Goal: Information Seeking & Learning: Learn about a topic

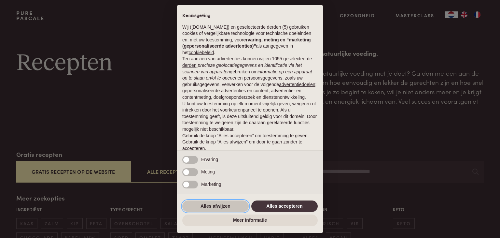
click at [229, 207] on button "Alles afwijzen" at bounding box center [215, 206] width 66 height 12
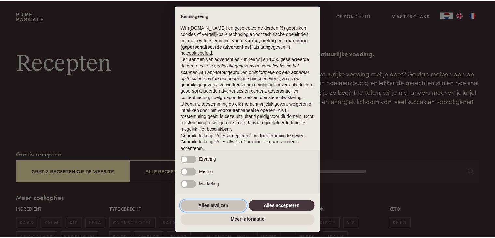
scroll to position [24, 0]
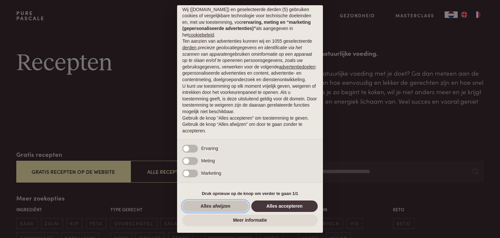
click at [207, 206] on button "Alles afwijzen" at bounding box center [215, 206] width 66 height 12
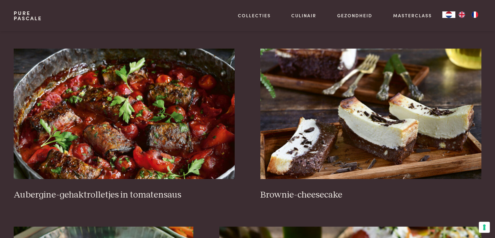
scroll to position [255, 0]
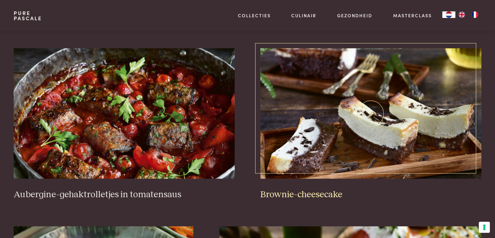
click at [304, 149] on img at bounding box center [371, 113] width 221 height 130
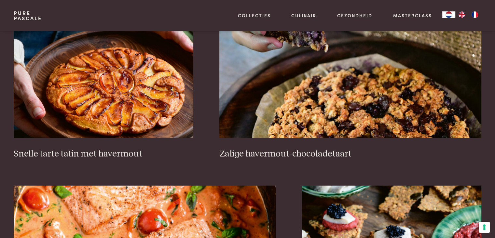
scroll to position [1021, 0]
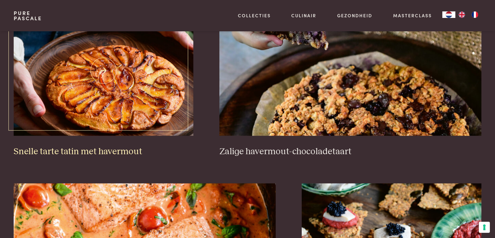
click at [85, 152] on h3 "Snelle tarte tatin met havermout" at bounding box center [104, 151] width 180 height 11
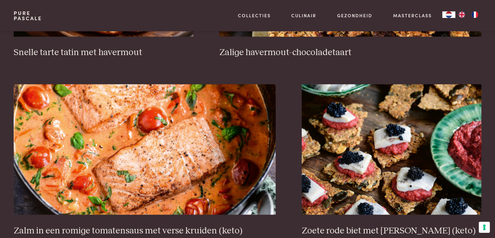
scroll to position [1203, 0]
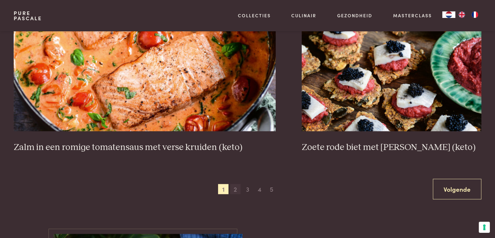
click at [234, 185] on span "2" at bounding box center [235, 189] width 10 height 10
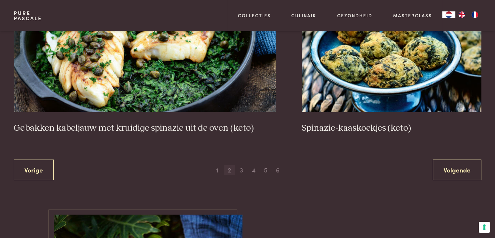
scroll to position [1222, 0]
click at [243, 167] on span "3" at bounding box center [241, 170] width 10 height 10
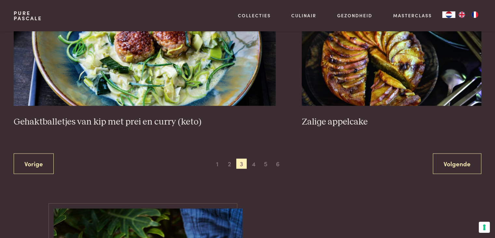
scroll to position [1236, 0]
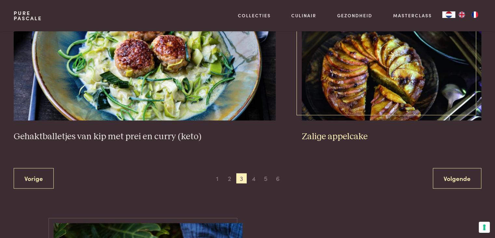
click at [316, 131] on h3 "Zalige appelcake" at bounding box center [392, 136] width 180 height 11
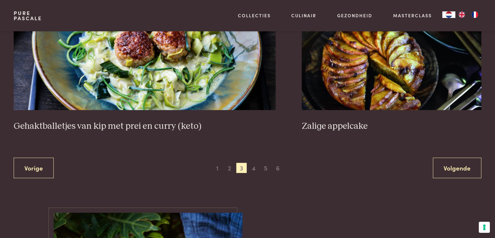
scroll to position [1247, 0]
click at [253, 166] on span "4" at bounding box center [254, 168] width 10 height 10
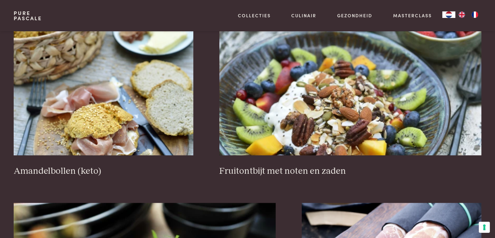
scroll to position [1033, 0]
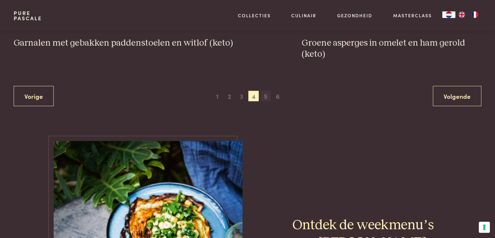
click at [263, 95] on span "5" at bounding box center [266, 96] width 10 height 10
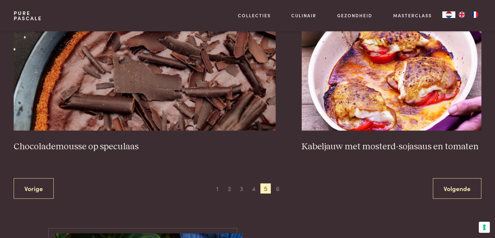
scroll to position [1203, 0]
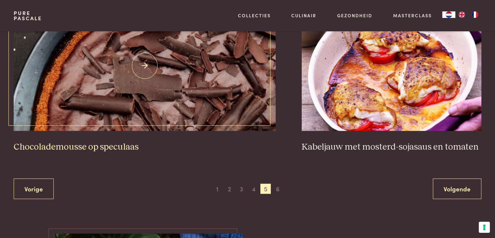
click at [134, 146] on h3 "Chocolademousse op speculaas" at bounding box center [145, 146] width 262 height 11
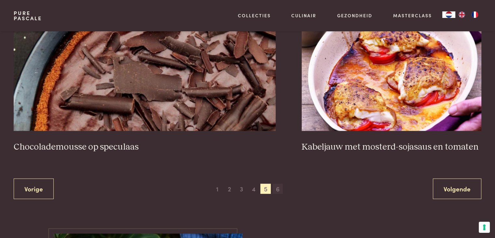
click at [277, 185] on span "6" at bounding box center [278, 188] width 10 height 10
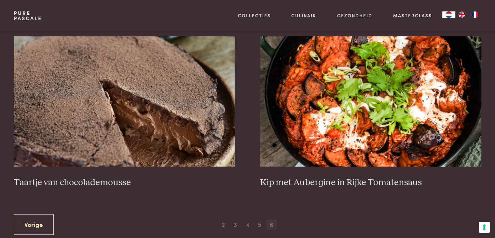
scroll to position [268, 0]
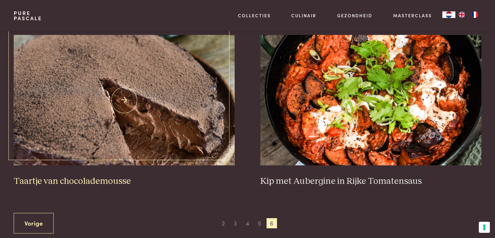
click at [172, 160] on img at bounding box center [124, 100] width 221 height 130
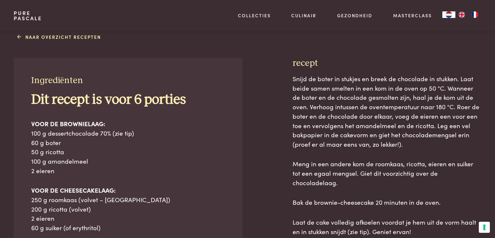
scroll to position [307, 0]
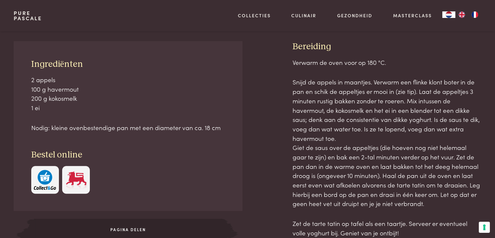
scroll to position [283, 0]
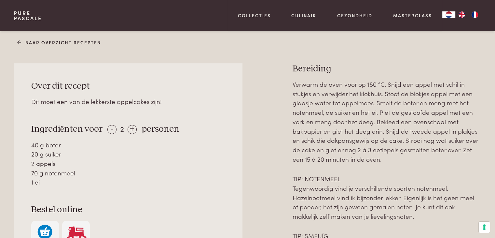
scroll to position [257, 0]
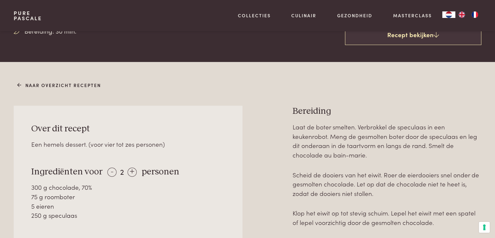
scroll to position [219, 0]
